Goal: Information Seeking & Learning: Learn about a topic

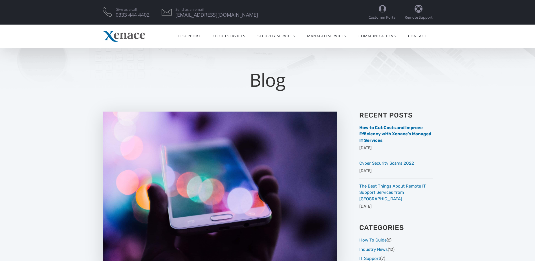
click at [110, 38] on img at bounding box center [124, 36] width 43 height 11
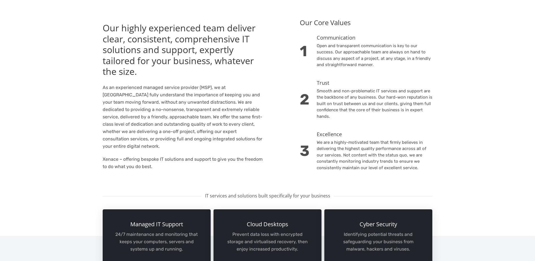
scroll to position [123, 0]
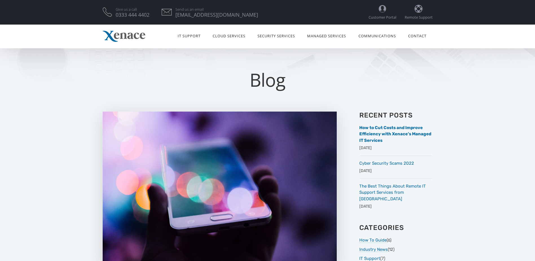
scroll to position [554, 0]
